Goal: Task Accomplishment & Management: Manage account settings

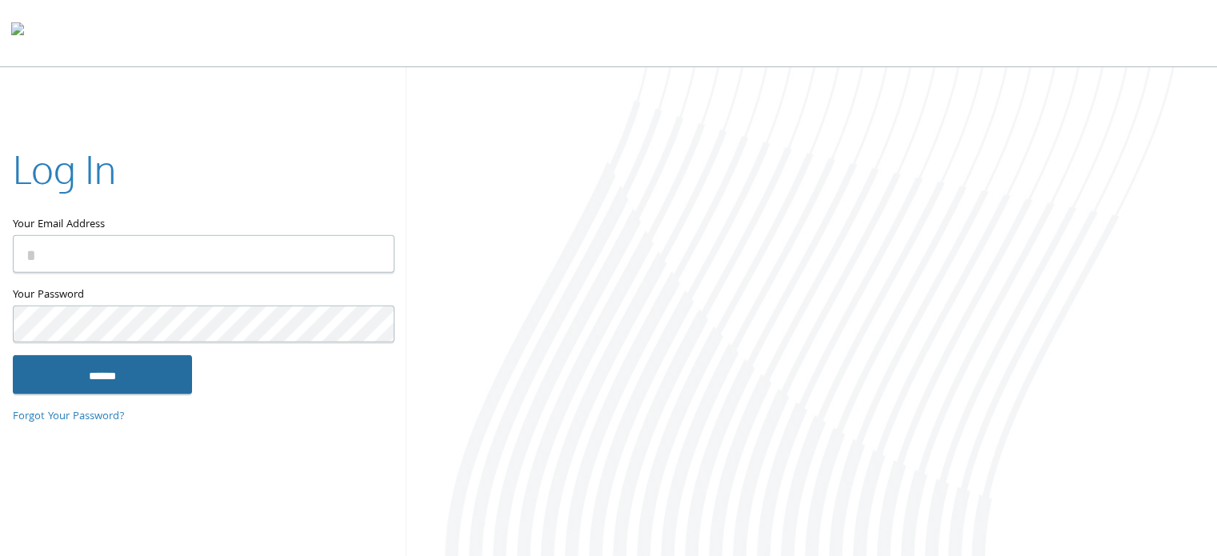
type input "**********"
click at [89, 370] on input "******" at bounding box center [102, 374] width 179 height 38
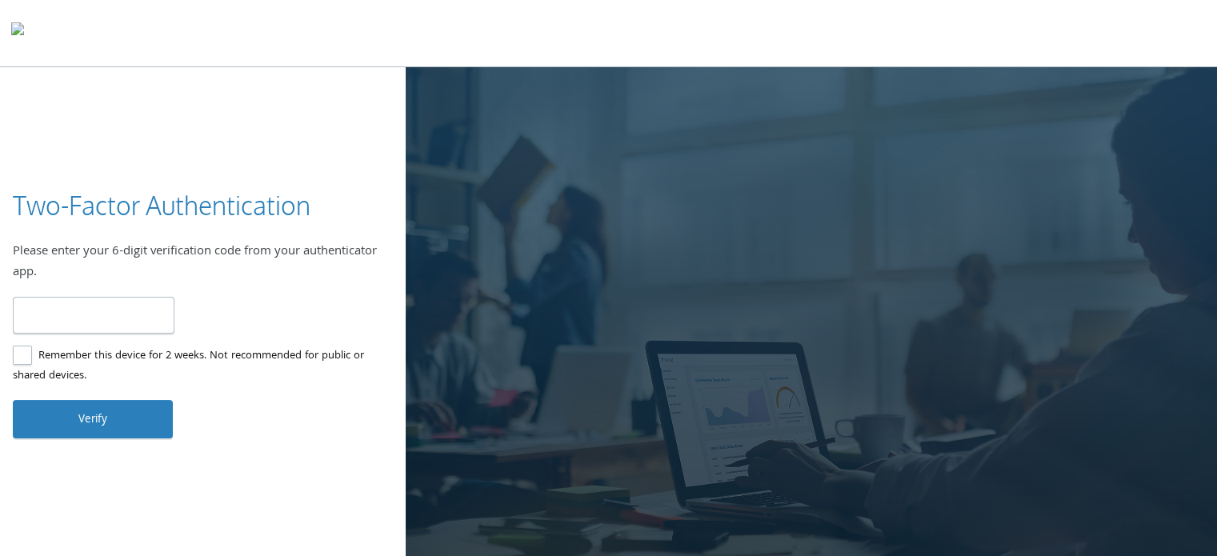
type input "******"
